Goal: Find specific page/section

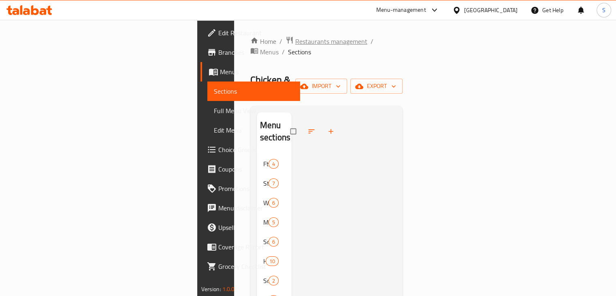
click at [295, 41] on span "Restaurants management" at bounding box center [331, 41] width 72 height 10
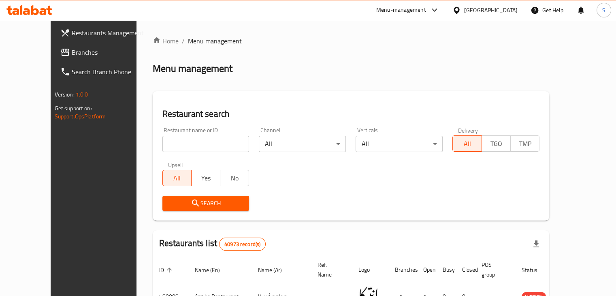
click at [440, 9] on div at bounding box center [432, 10] width 13 height 10
click at [399, 51] on div "Agent Campaigns Center" at bounding box center [394, 54] width 61 height 9
